Goal: Check status: Check status

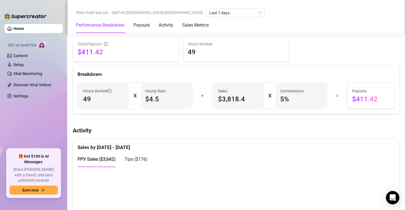
scroll to position [163, 0]
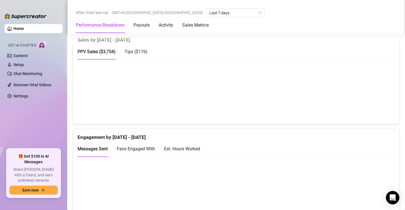
scroll to position [368, 0]
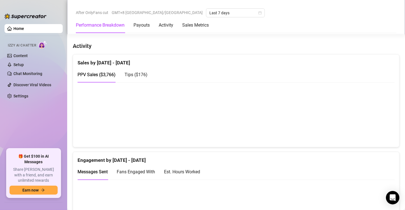
scroll to position [336, 0]
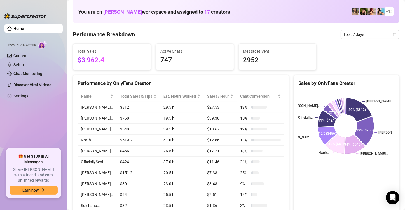
scroll to position [28, 0]
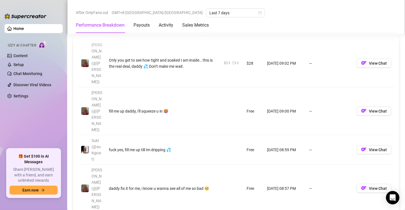
scroll to position [588, 0]
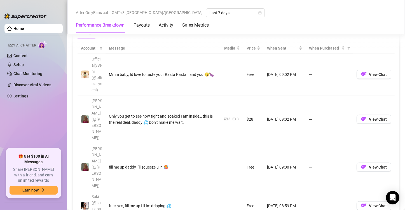
click at [112, 45] on th "Message" at bounding box center [163, 48] width 115 height 11
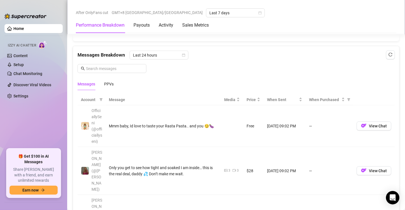
scroll to position [532, 0]
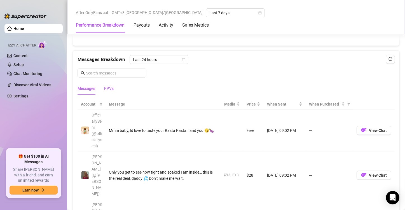
click at [108, 86] on div "PPVs" at bounding box center [109, 88] width 10 height 6
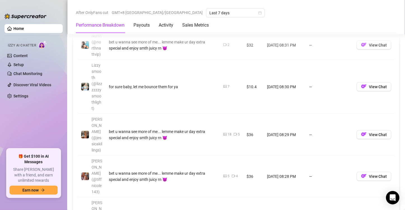
scroll to position [952, 0]
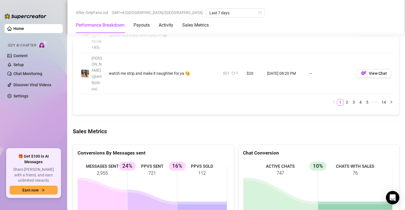
click at [271, 181] on icon at bounding box center [280, 207] width 75 height 53
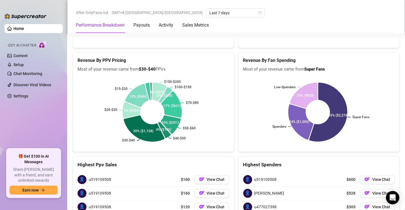
scroll to position [1159, 0]
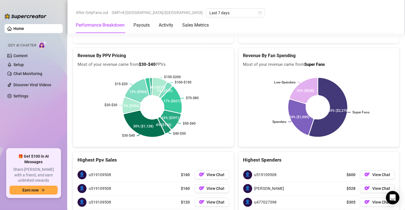
drag, startPoint x: 106, startPoint y: 108, endPoint x: 115, endPoint y: 108, distance: 9.5
click at [106, 172] on span "u519109508" at bounding box center [100, 175] width 22 height 6
drag, startPoint x: 115, startPoint y: 108, endPoint x: 92, endPoint y: 109, distance: 23.0
click at [108, 168] on div "👤 u519109508 $160 View Chat" at bounding box center [154, 174] width 152 height 13
click at [90, 172] on span "u519109508" at bounding box center [100, 175] width 22 height 6
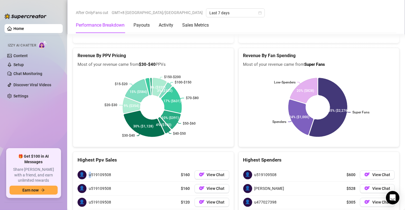
click at [89, 172] on span "u519109508" at bounding box center [100, 175] width 22 height 6
click at [123, 168] on div "👤 u519109508 $160 View Chat" at bounding box center [154, 174] width 152 height 13
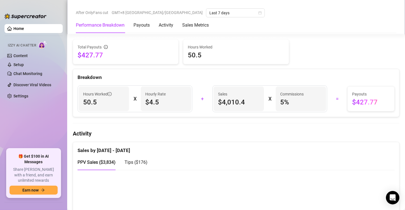
scroll to position [308, 0]
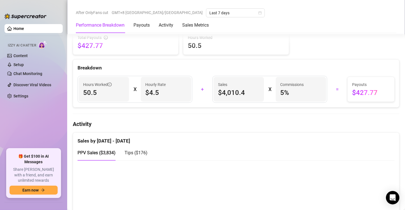
scroll to position [280, 0]
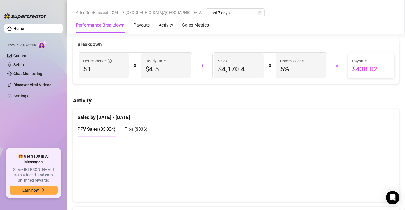
scroll to position [280, 0]
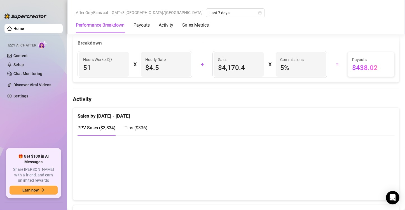
click at [136, 125] on span "Tips ( $336 )" at bounding box center [136, 127] width 23 height 5
click at [99, 122] on div "PPV Sales ( $3,834 )" at bounding box center [97, 128] width 38 height 16
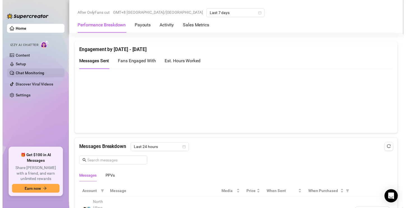
scroll to position [336, 0]
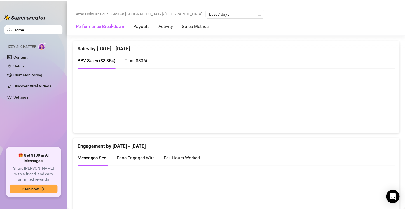
scroll to position [364, 0]
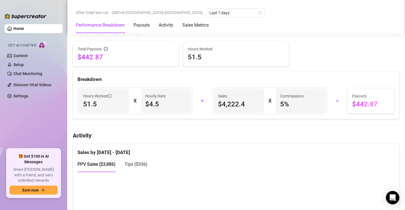
scroll to position [308, 0]
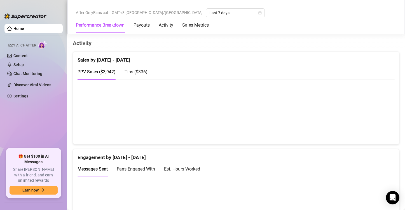
scroll to position [308, 0]
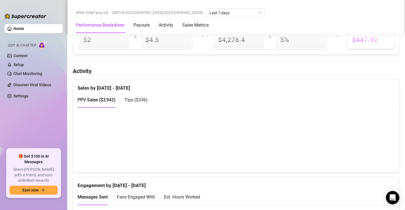
drag, startPoint x: 19, startPoint y: 122, endPoint x: 25, endPoint y: 40, distance: 81.5
click at [18, 122] on ul "Home Izzy AI Chatter Content Setup Chat Monitoring Discover Viral Videos Settin…" at bounding box center [33, 84] width 58 height 125
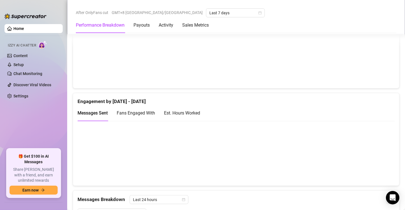
scroll to position [336, 0]
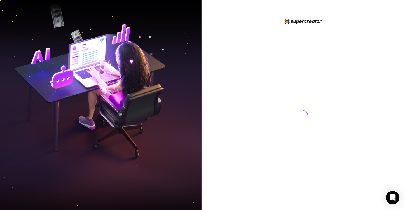
click at [394, 52] on div at bounding box center [304, 105] width 204 height 210
click at [8, 78] on img at bounding box center [101, 105] width 202 height 253
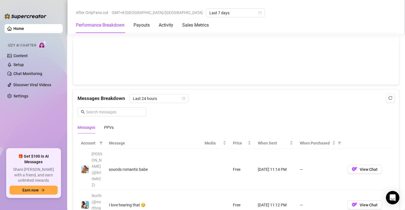
scroll to position [504, 0]
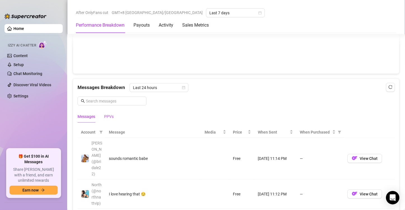
click at [111, 113] on div "PPVs" at bounding box center [109, 116] width 10 height 6
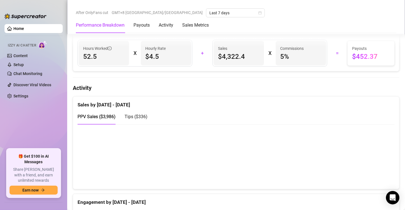
scroll to position [280, 0]
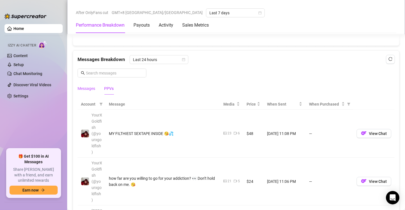
click at [89, 85] on div "Messages" at bounding box center [87, 88] width 18 height 6
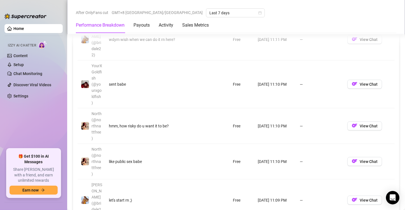
scroll to position [700, 0]
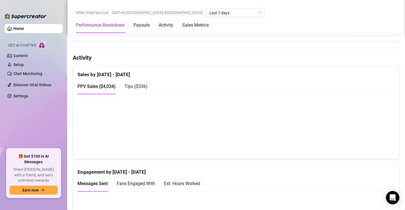
scroll to position [336, 0]
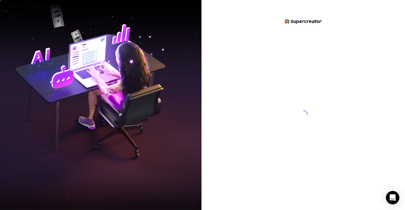
click at [12, 73] on img at bounding box center [101, 105] width 202 height 253
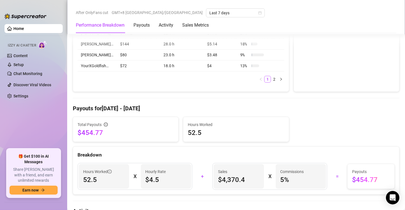
scroll to position [280, 0]
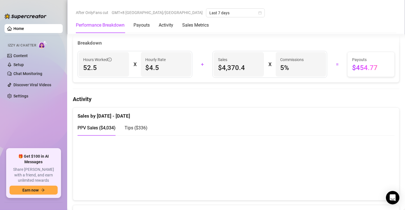
click at [132, 122] on div "Tips ( $336 )" at bounding box center [136, 128] width 23 height 16
click at [104, 125] on span "PPV Sales ( $4,034 )" at bounding box center [97, 127] width 38 height 5
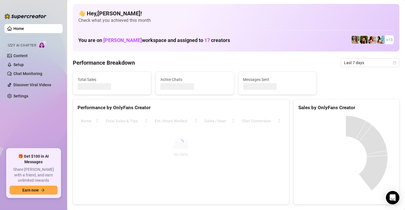
click at [22, 129] on ul "Home Izzy AI Chatter Content Setup Chat Monitoring Discover Viral Videos Settin…" at bounding box center [33, 84] width 58 height 125
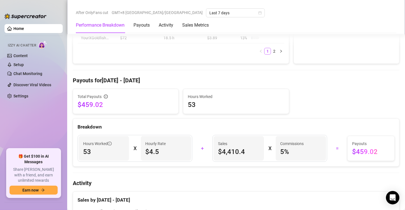
scroll to position [280, 0]
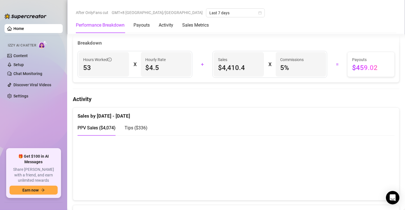
click at [217, 121] on div "PPV Sales ( $4,074 ) Tips ( $336 )" at bounding box center [236, 128] width 317 height 16
click at [385, 114] on div "Sales by [DATE] - [DATE]" at bounding box center [236, 114] width 317 height 12
click at [389, 72] on div "Payouts $459.02" at bounding box center [371, 64] width 47 height 25
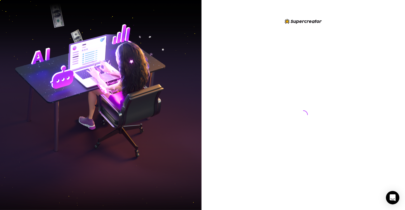
click at [219, 174] on div at bounding box center [304, 105] width 204 height 210
click at [222, 200] on div at bounding box center [304, 105] width 204 height 210
click at [106, 96] on img at bounding box center [101, 105] width 202 height 253
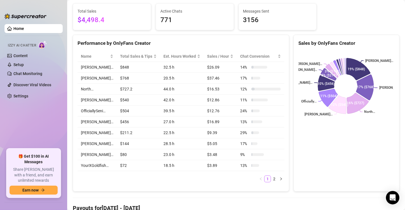
scroll to position [51, 0]
